Goal: Task Accomplishment & Management: Use online tool/utility

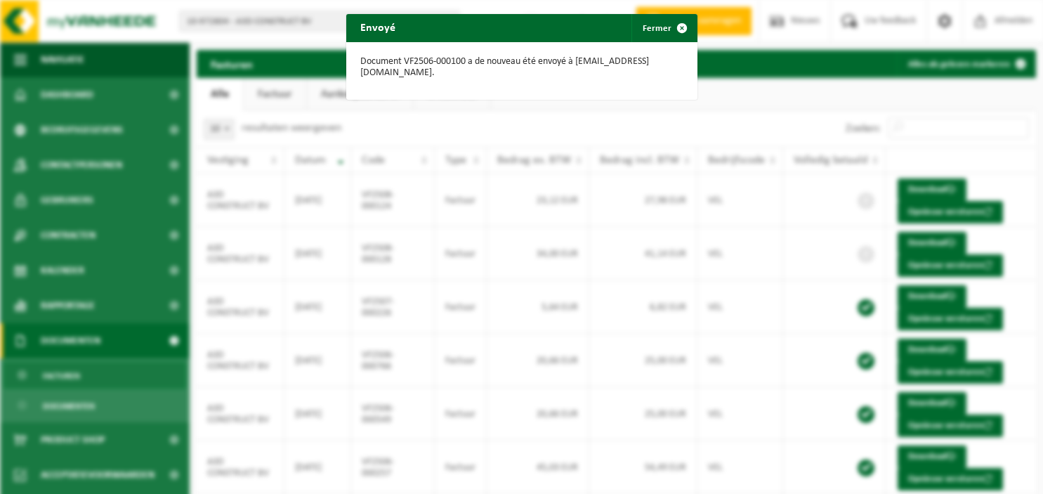
scroll to position [255, 0]
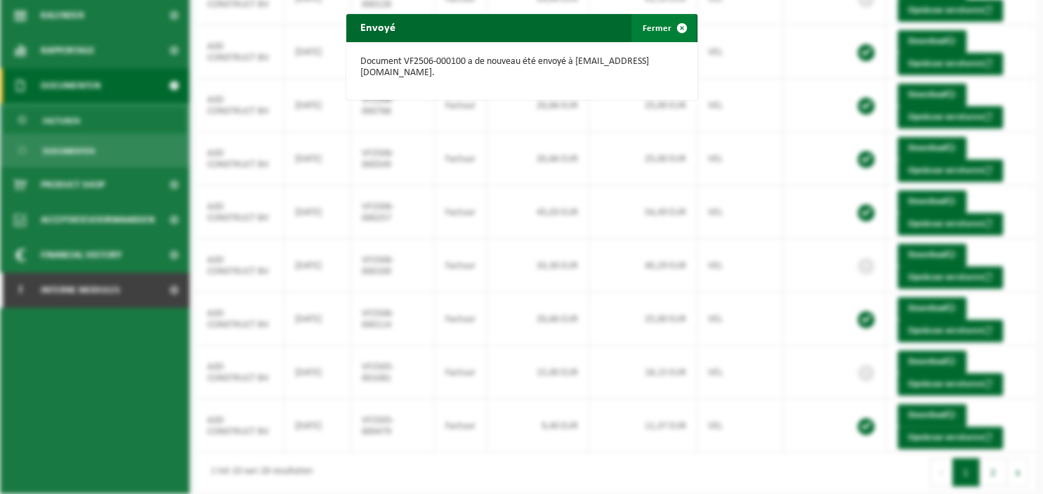
click at [682, 26] on span "button" at bounding box center [682, 28] width 28 height 28
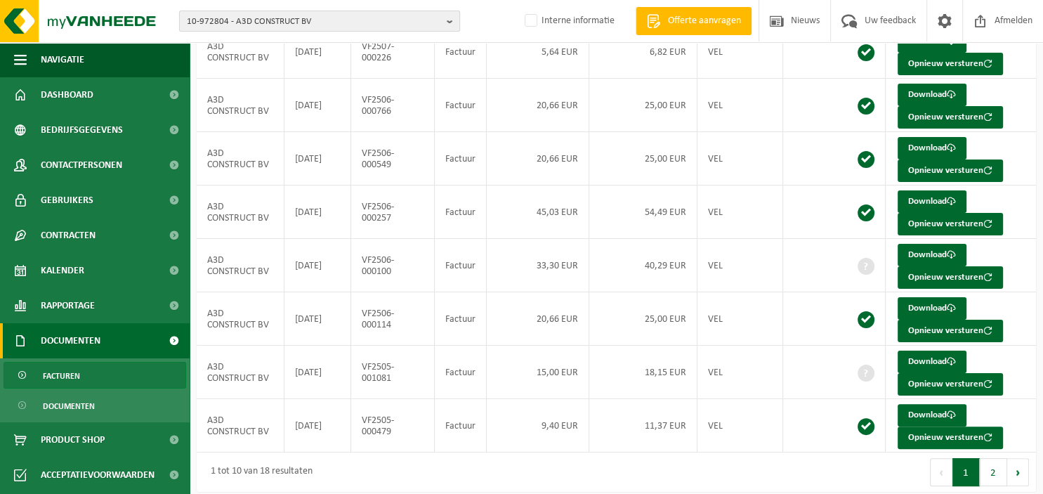
click at [451, 22] on b "button" at bounding box center [453, 21] width 13 height 20
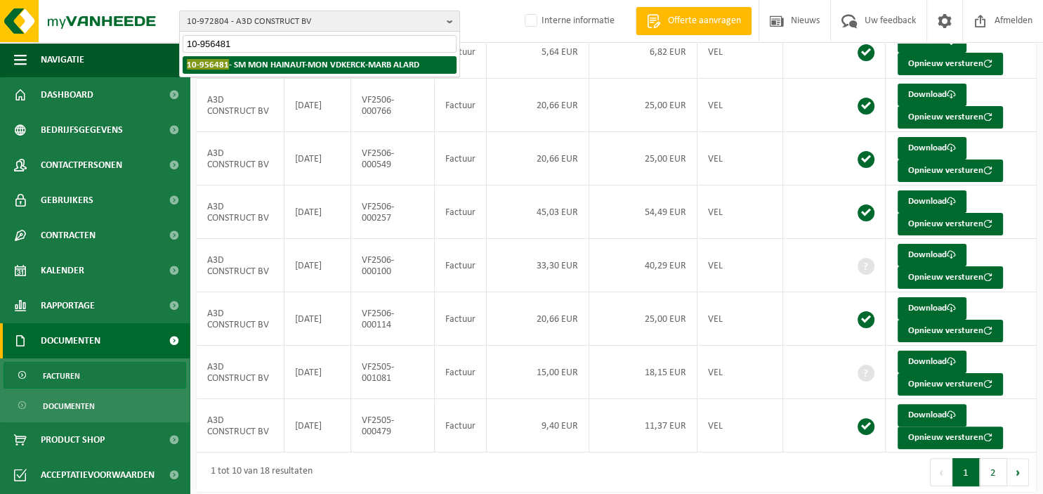
type input "10-956481"
click at [399, 65] on strong "10-956481 - SM MON HAINAUT-MON VDKERCK-MARB ALARD" at bounding box center [303, 64] width 232 height 11
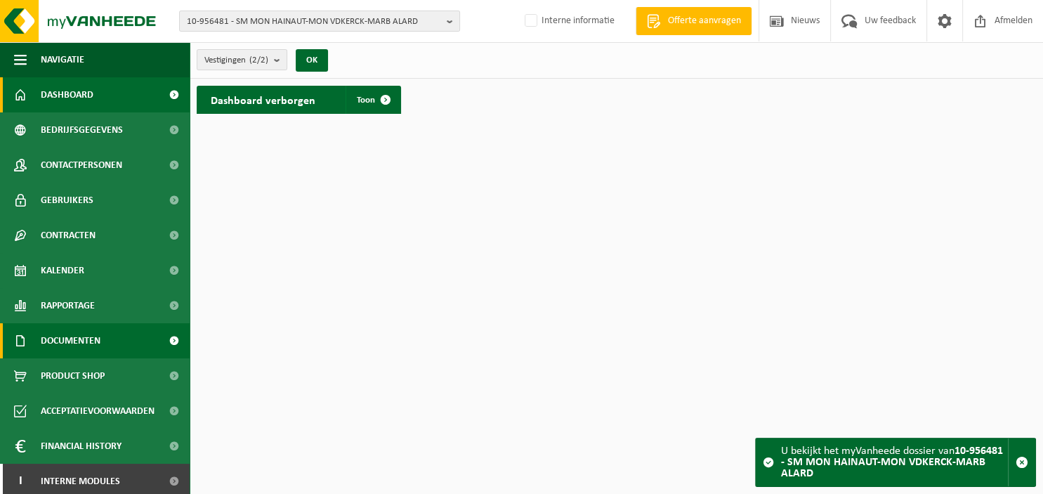
click at [81, 340] on span "Documenten" at bounding box center [71, 340] width 60 height 35
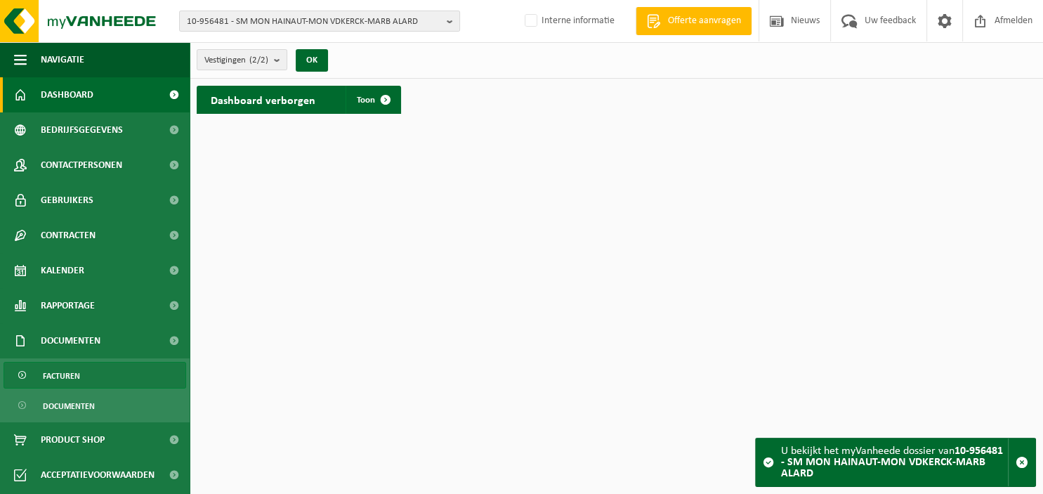
click at [74, 378] on span "Facturen" at bounding box center [61, 375] width 37 height 27
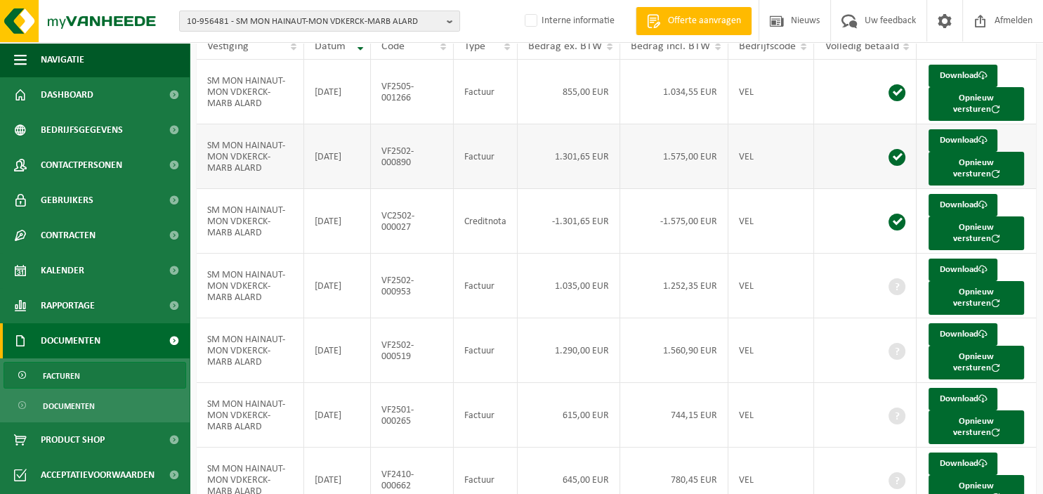
scroll to position [204, 0]
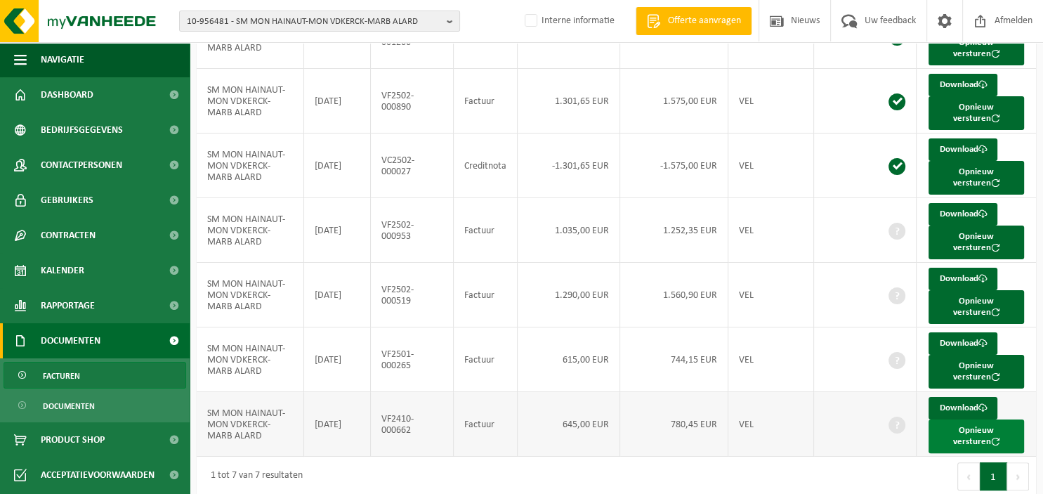
click at [979, 428] on button "Opnieuw versturen" at bounding box center [975, 436] width 95 height 34
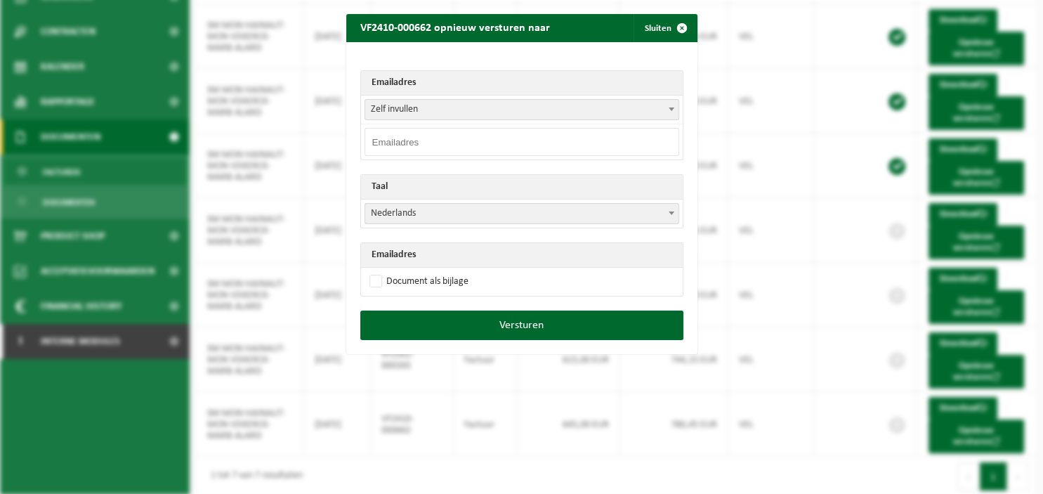
click at [442, 141] on input "email" at bounding box center [521, 142] width 315 height 28
paste input "kelly.vanacker@monument.be"
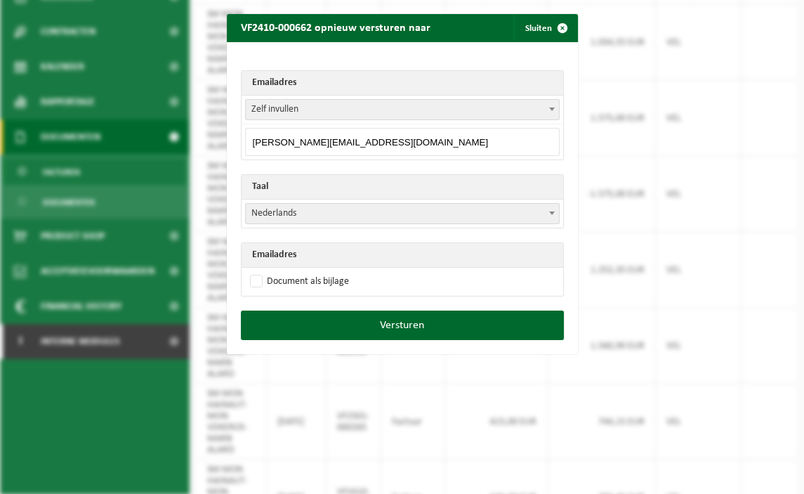
type input "kelly.vanacker@monument.be"
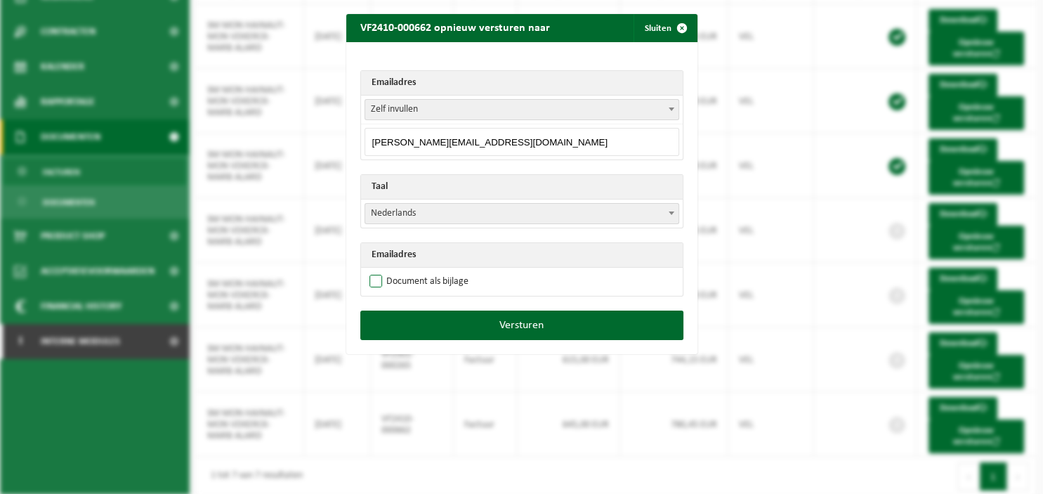
click at [421, 282] on label "Document als bijlage" at bounding box center [417, 281] width 102 height 21
click at [421, 271] on input "Document als bijlage" at bounding box center [539, 270] width 351 height 1
checkbox input "true"
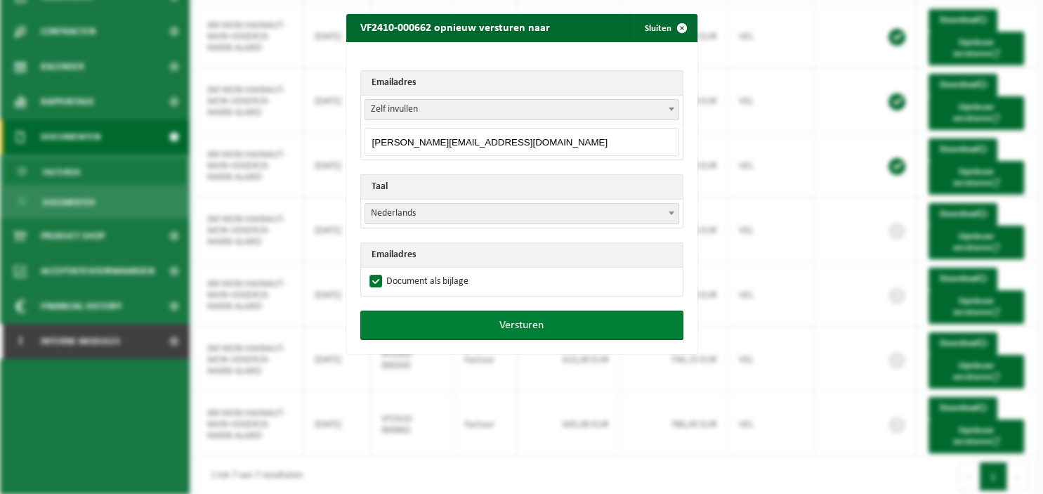
click at [458, 318] on button "Versturen" at bounding box center [521, 324] width 323 height 29
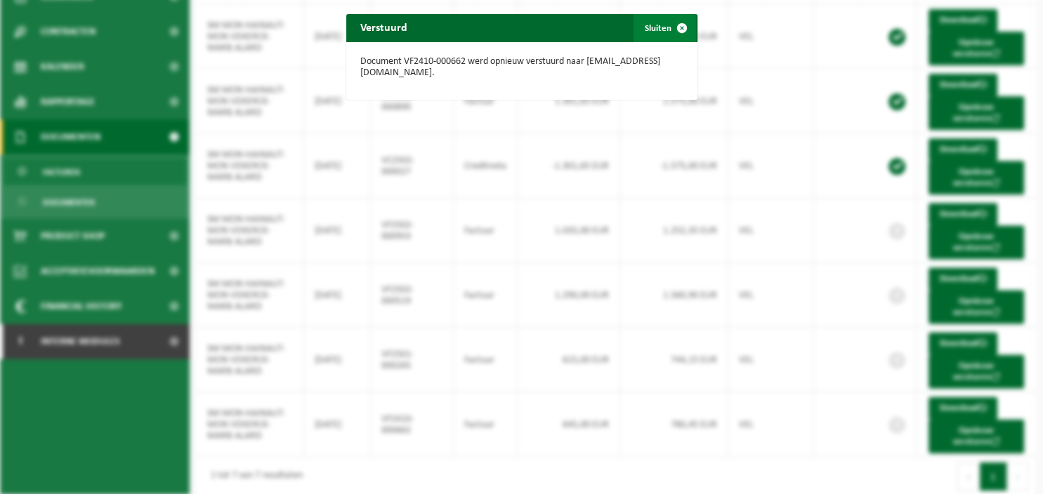
click at [671, 28] on span "button" at bounding box center [682, 28] width 28 height 28
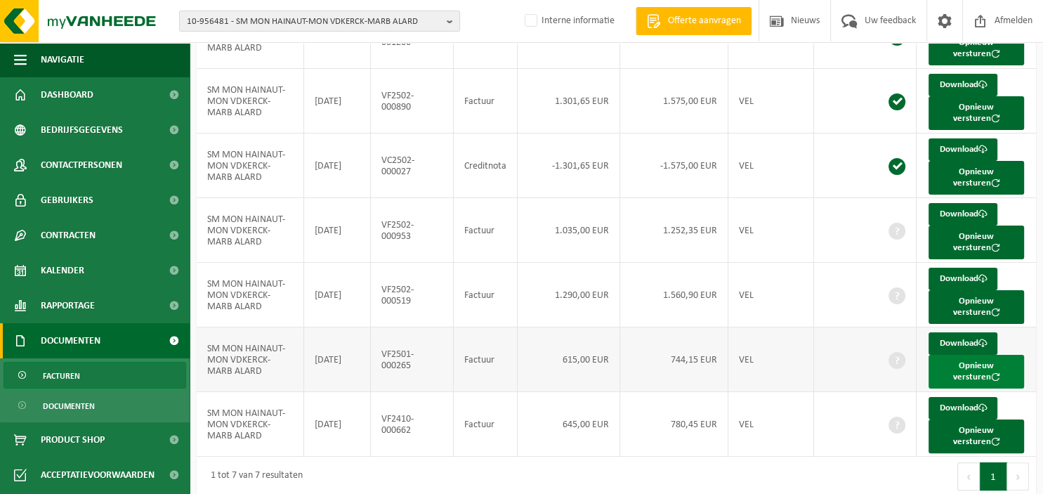
click at [965, 369] on button "Opnieuw versturen" at bounding box center [975, 372] width 95 height 34
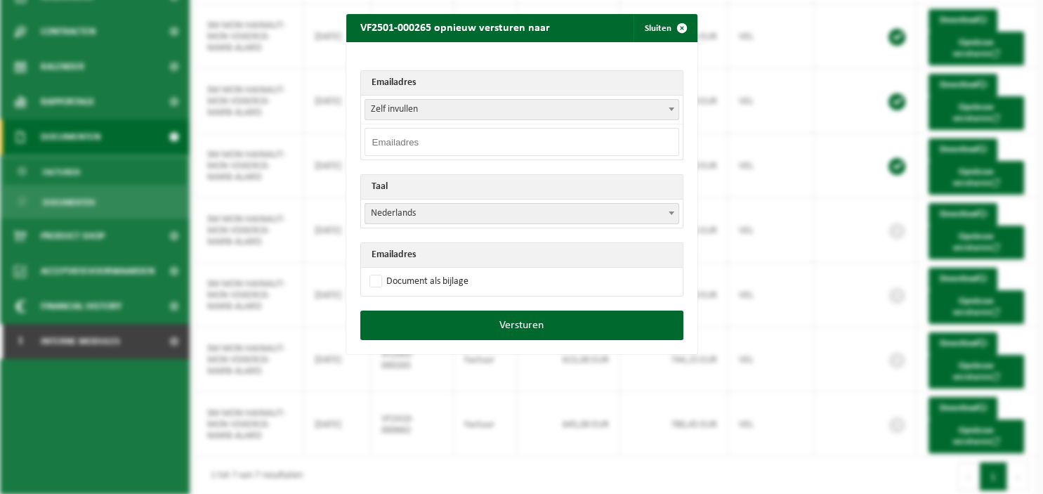
click at [535, 143] on input "email" at bounding box center [521, 142] width 315 height 28
paste input "kelly.vanacker@monument.be"
type input "kelly.vanacker@monument.be"
click at [440, 281] on label "Document als bijlage" at bounding box center [417, 281] width 102 height 21
click at [440, 271] on input "Document als bijlage" at bounding box center [539, 270] width 351 height 1
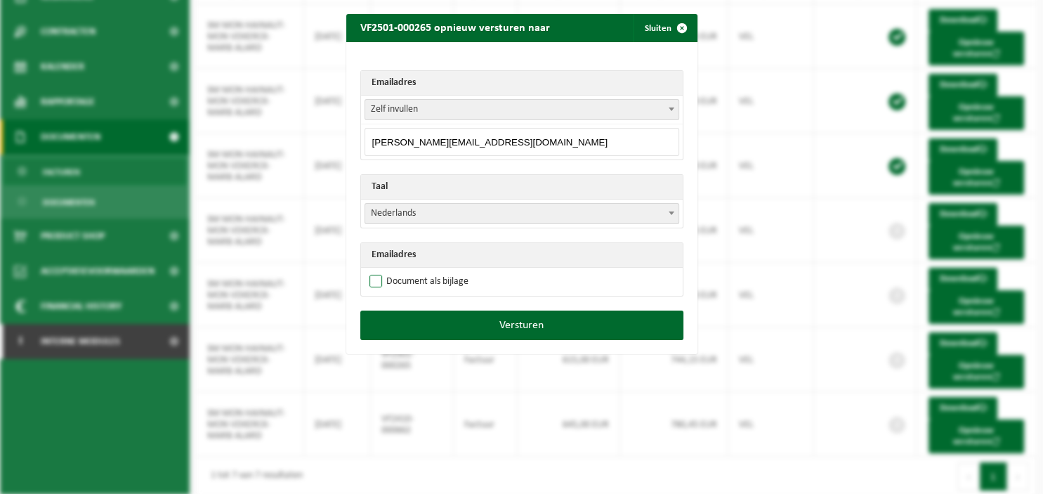
checkbox input "true"
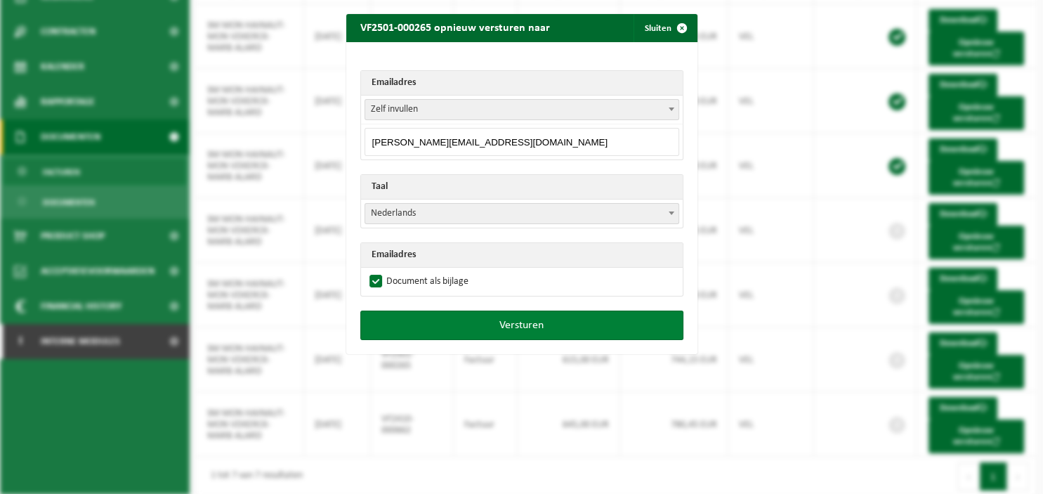
click at [448, 322] on button "Versturen" at bounding box center [521, 324] width 323 height 29
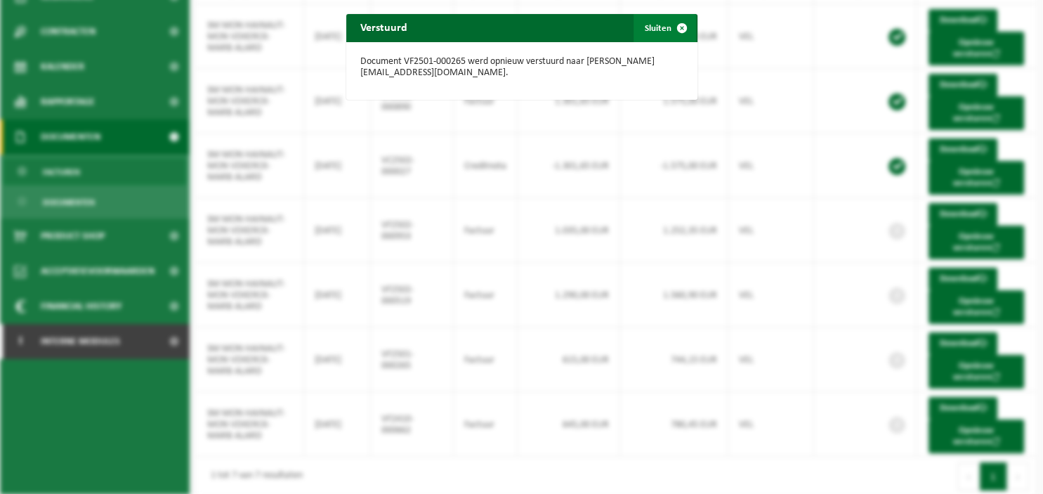
click at [682, 24] on span "button" at bounding box center [682, 28] width 28 height 28
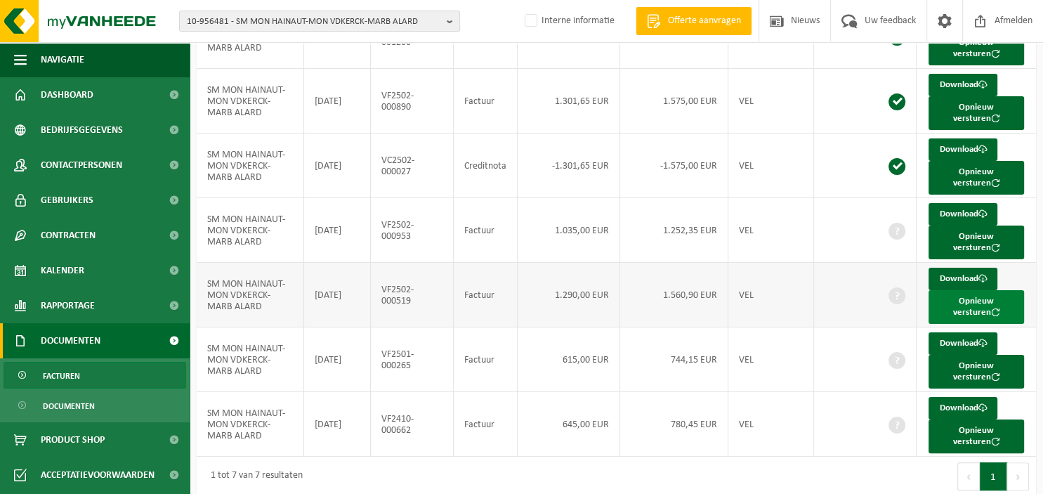
click at [956, 302] on button "Opnieuw versturen" at bounding box center [975, 307] width 95 height 34
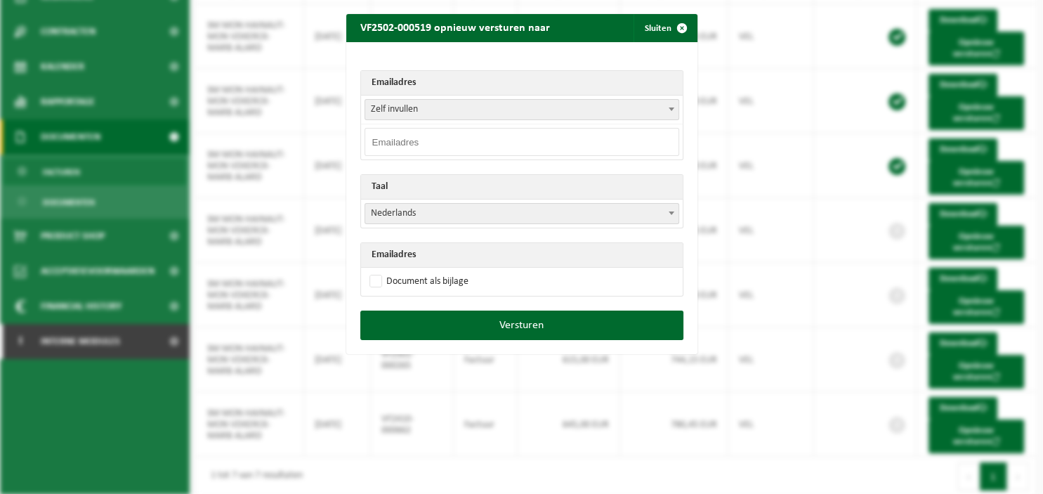
click at [484, 148] on input "email" at bounding box center [521, 142] width 315 height 28
paste input "kelly.vanacker@monument.be"
type input "kelly.vanacker@monument.be"
click at [409, 280] on label "Document als bijlage" at bounding box center [417, 281] width 102 height 21
click at [409, 271] on input "Document als bijlage" at bounding box center [539, 270] width 351 height 1
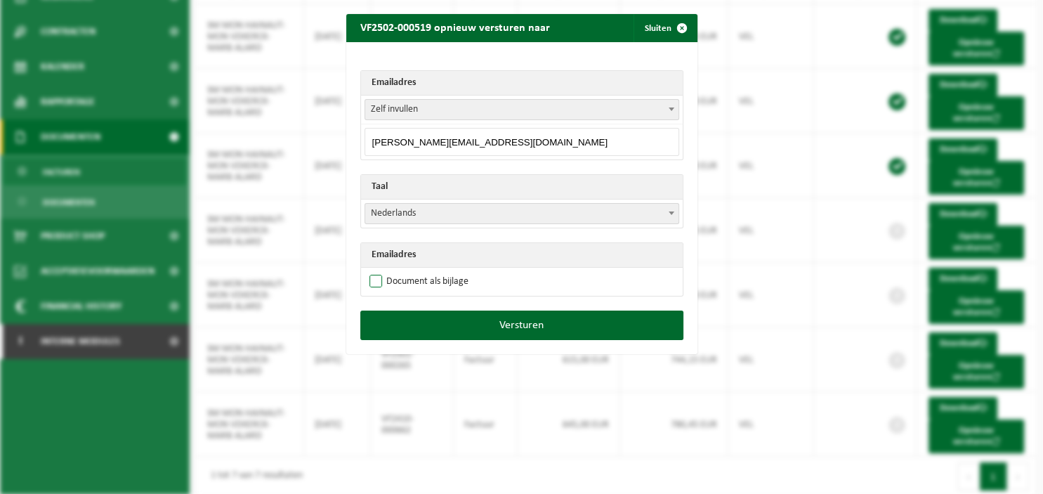
checkbox input "true"
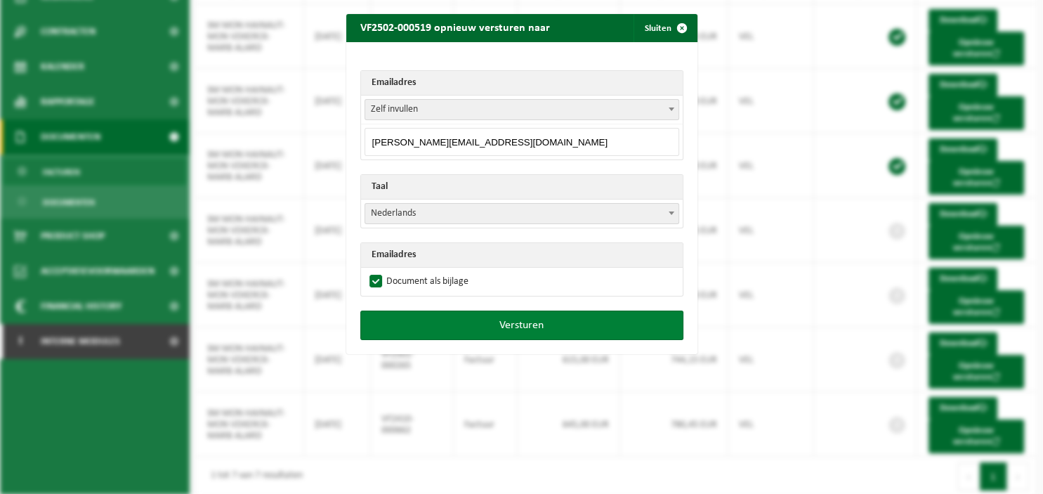
click at [424, 316] on button "Versturen" at bounding box center [521, 324] width 323 height 29
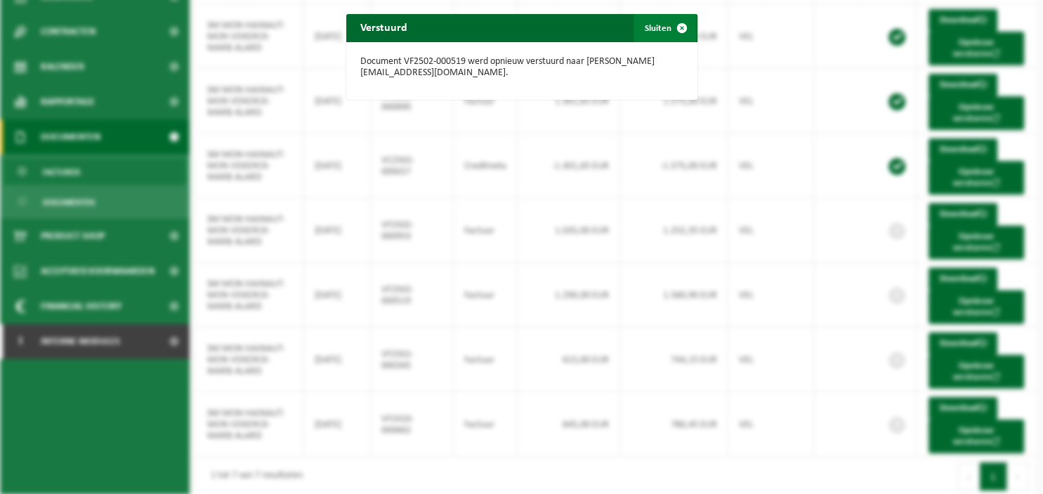
click at [680, 27] on span "button" at bounding box center [682, 28] width 28 height 28
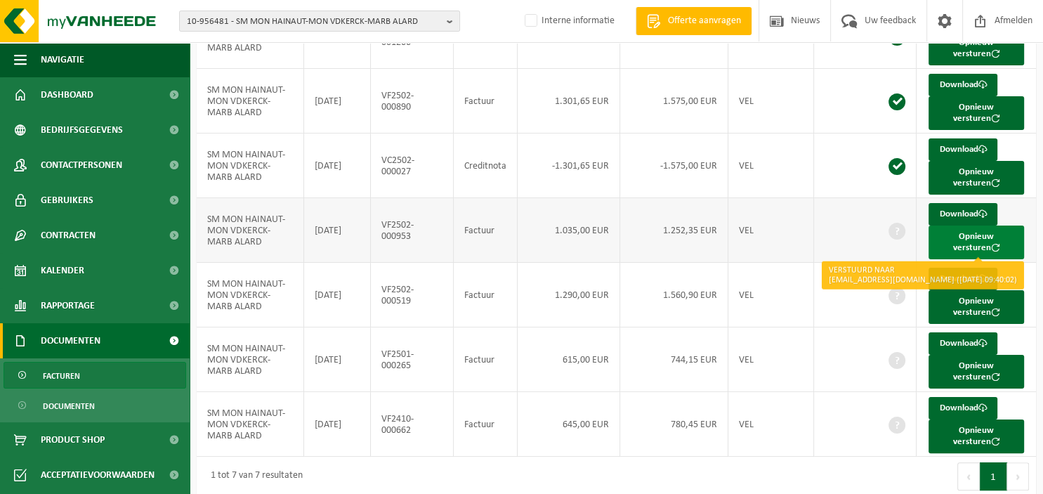
click at [960, 234] on button "Opnieuw versturen" at bounding box center [975, 242] width 95 height 34
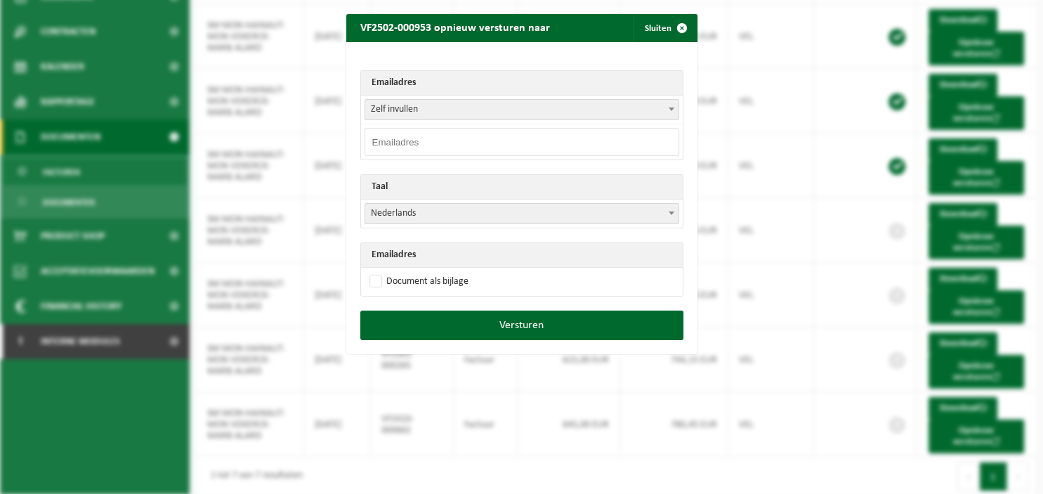
click at [465, 139] on input "email" at bounding box center [521, 142] width 315 height 28
paste input "kelly.vanacker@monument.be"
type input "kelly.vanacker@monument.be"
click at [433, 287] on label "Document als bijlage" at bounding box center [417, 281] width 102 height 21
click at [433, 271] on input "Document als bijlage" at bounding box center [539, 270] width 351 height 1
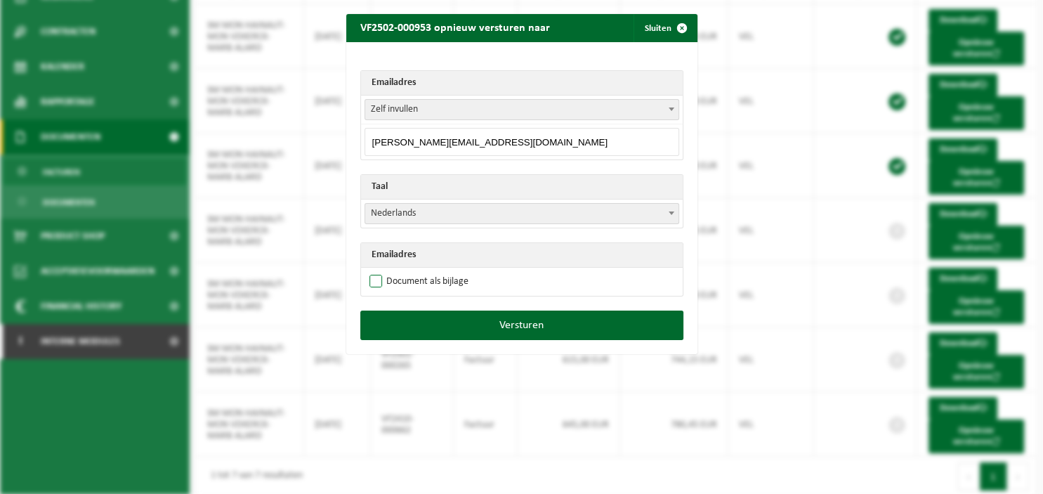
checkbox input "true"
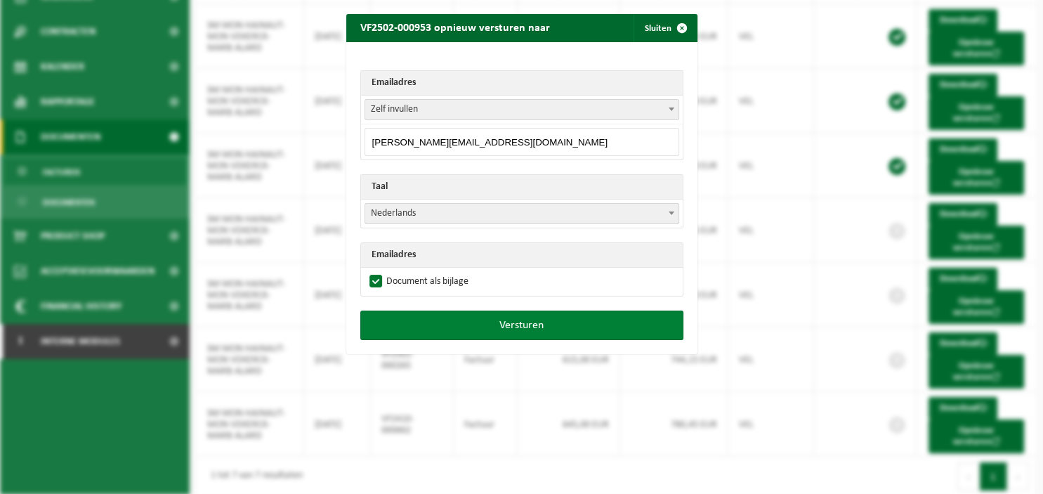
click at [458, 316] on button "Versturen" at bounding box center [521, 324] width 323 height 29
